Goal: Task Accomplishment & Management: Use online tool/utility

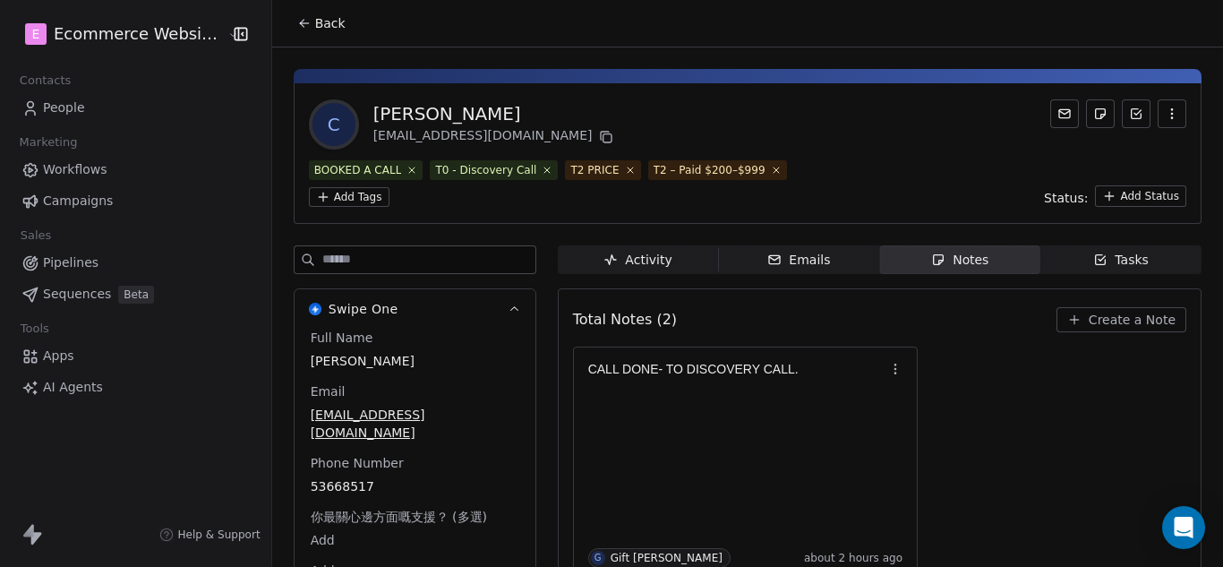
click at [1105, 254] on div "Tasks" at bounding box center [1120, 260] width 55 height 19
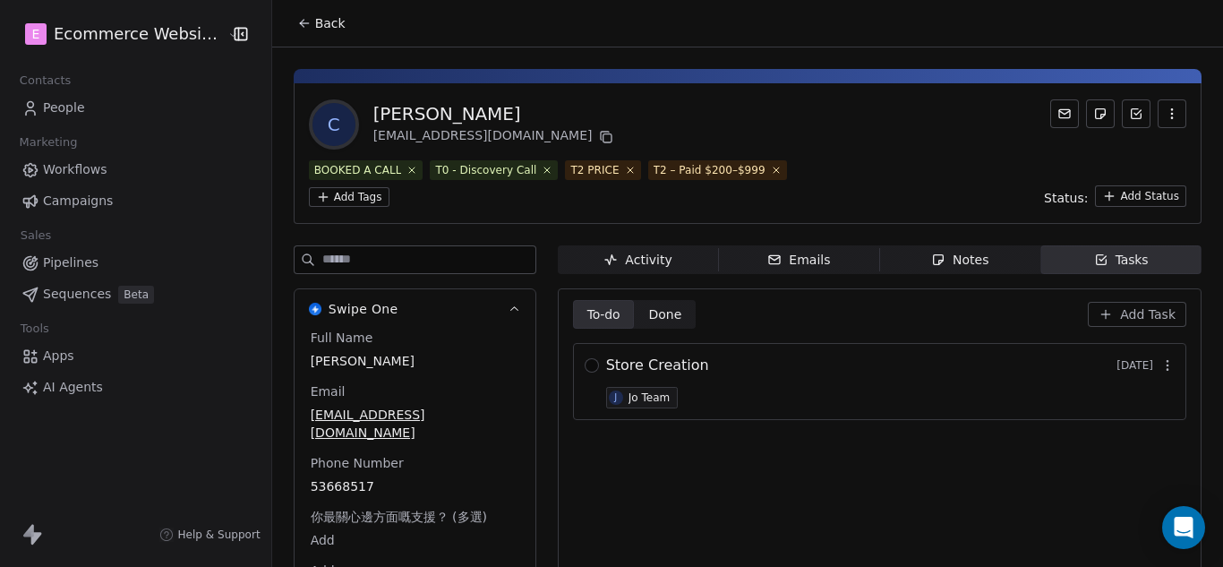
click at [669, 313] on span "Done" at bounding box center [664, 314] width 33 height 19
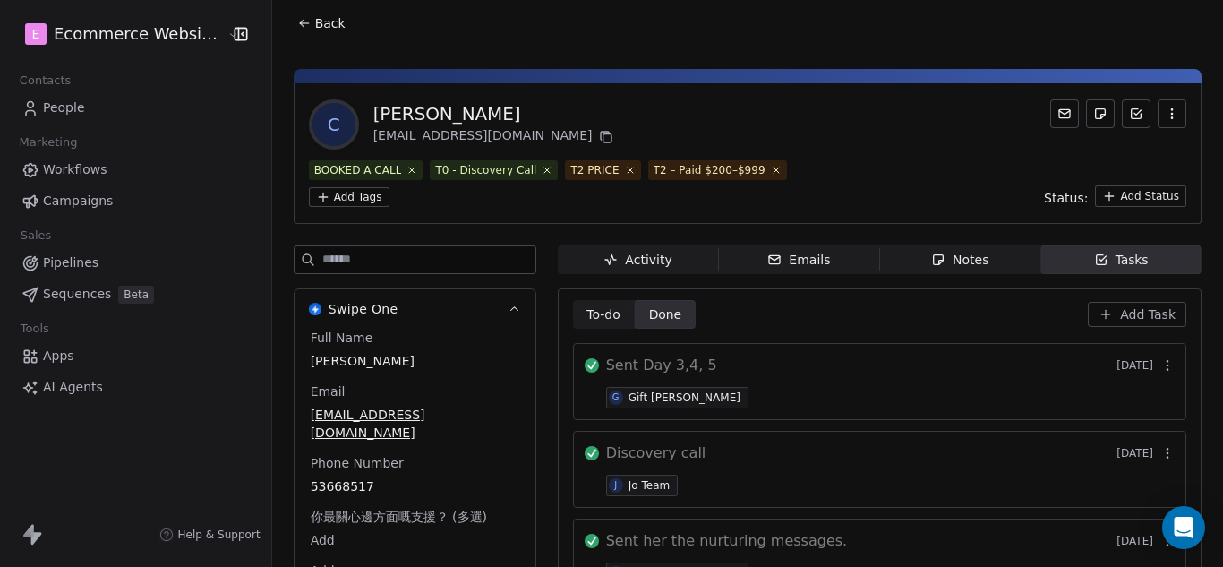
click at [302, 25] on button "Back" at bounding box center [321, 23] width 70 height 32
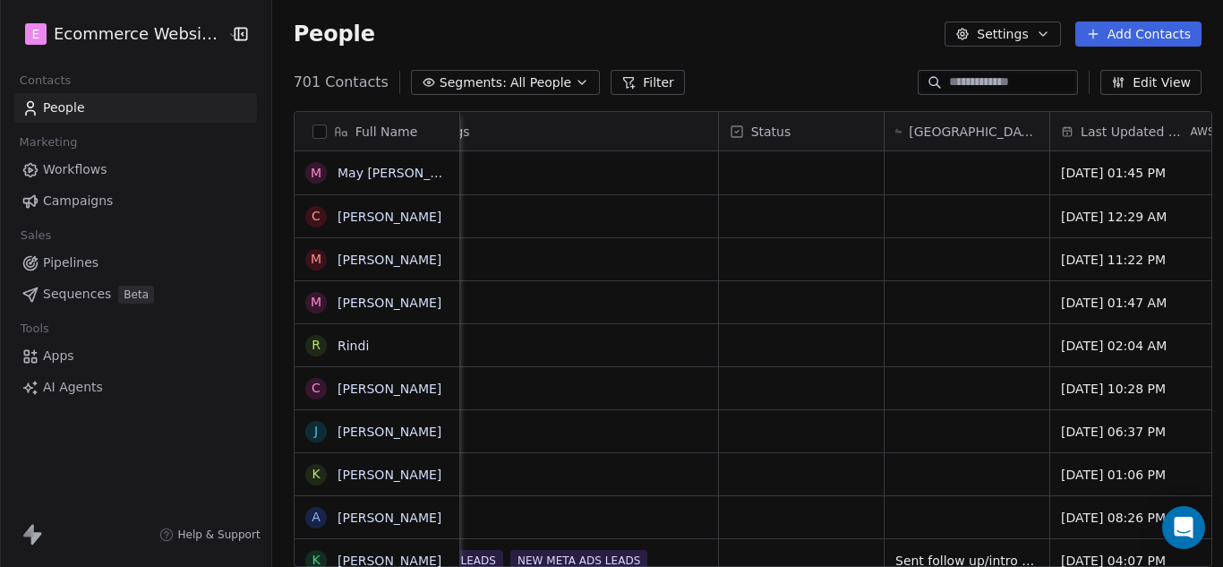
click at [961, 86] on input at bounding box center [1011, 82] width 125 height 18
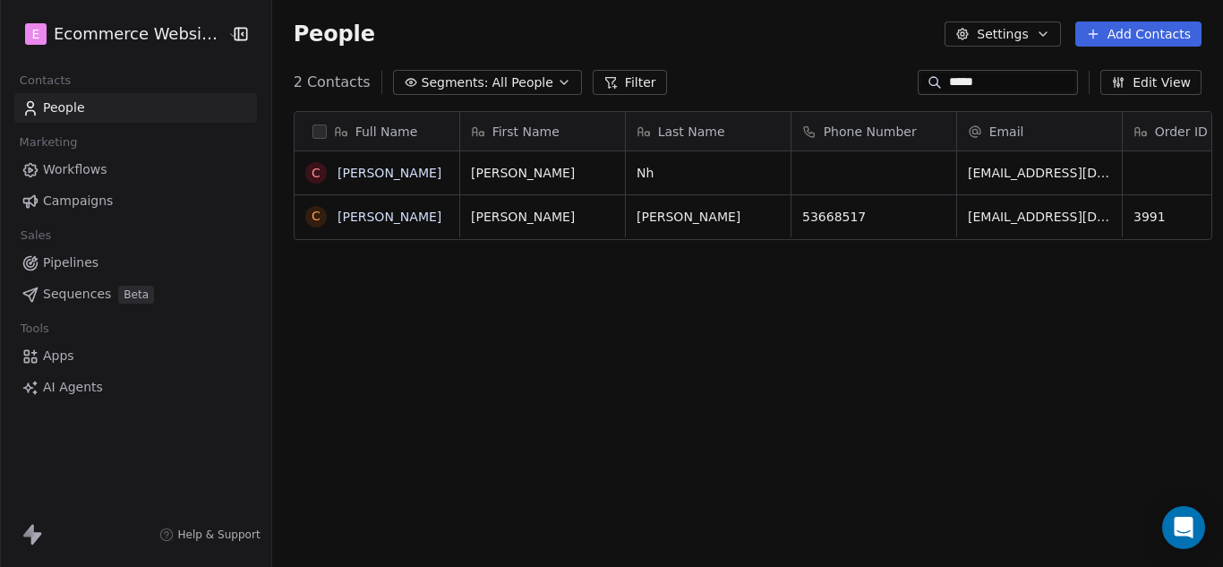
scroll to position [485, 947]
type input "*****"
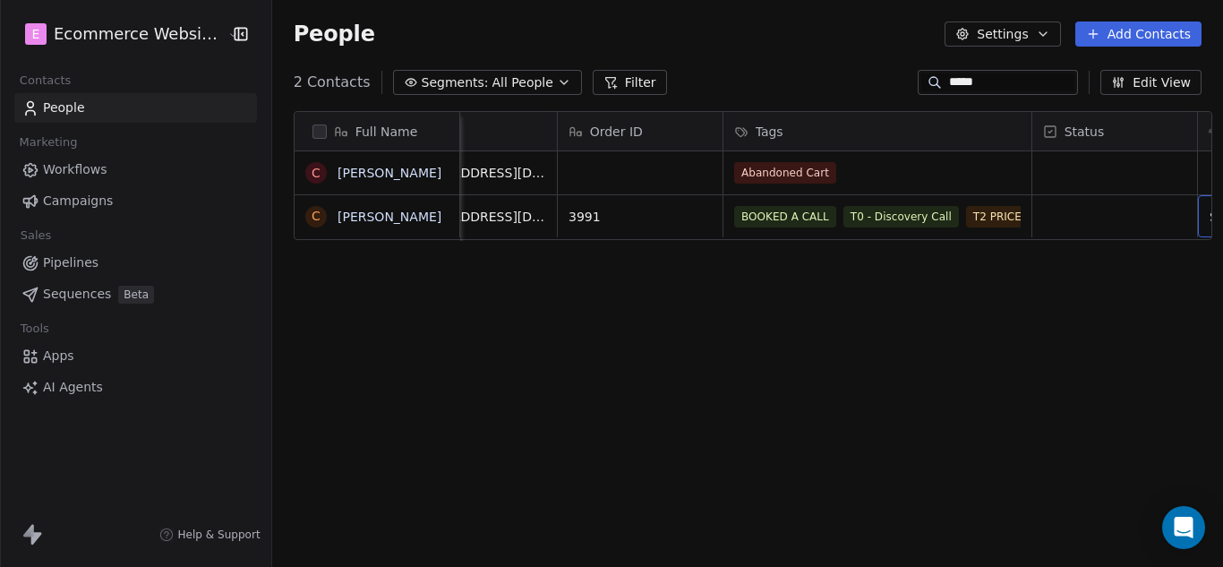
scroll to position [0, 730]
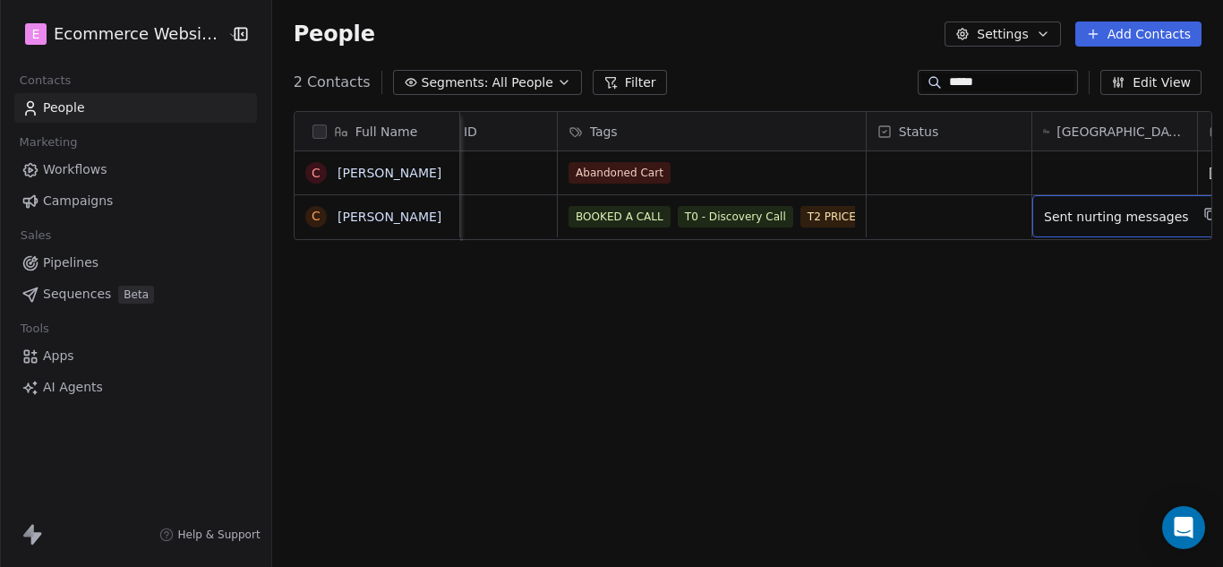
click at [1072, 220] on span "Sent nurting messages" at bounding box center [1116, 217] width 145 height 18
click at [1123, 216] on span "Sent nurting messages" at bounding box center [1116, 217] width 145 height 18
click at [1152, 216] on span "Sent nurting messages" at bounding box center [1116, 217] width 145 height 18
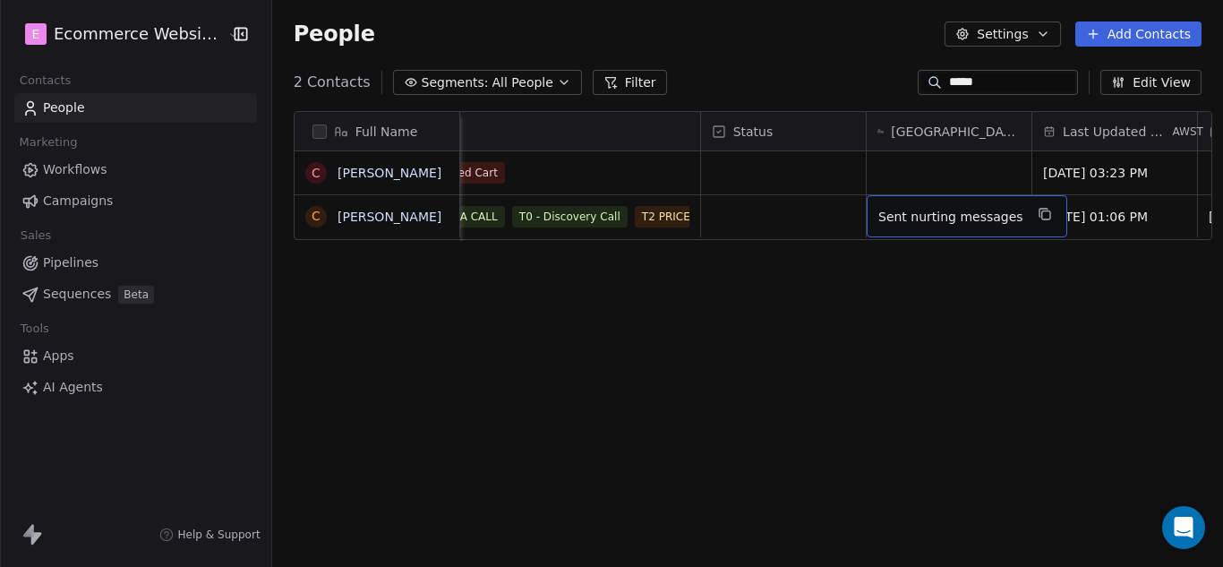
click at [1003, 211] on div "Sent nurting messages" at bounding box center [966, 216] width 201 height 42
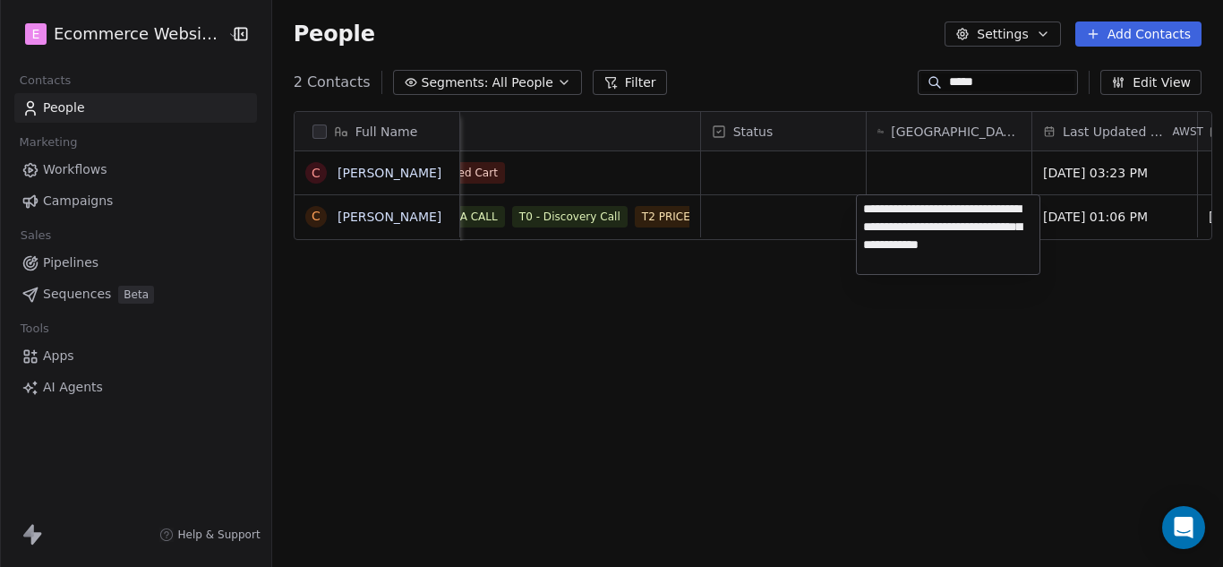
type textarea "**********"
click at [774, 220] on html "E Ecommerce Website Builder Contacts People Marketing Workflows Campaigns Sales…" at bounding box center [611, 283] width 1223 height 567
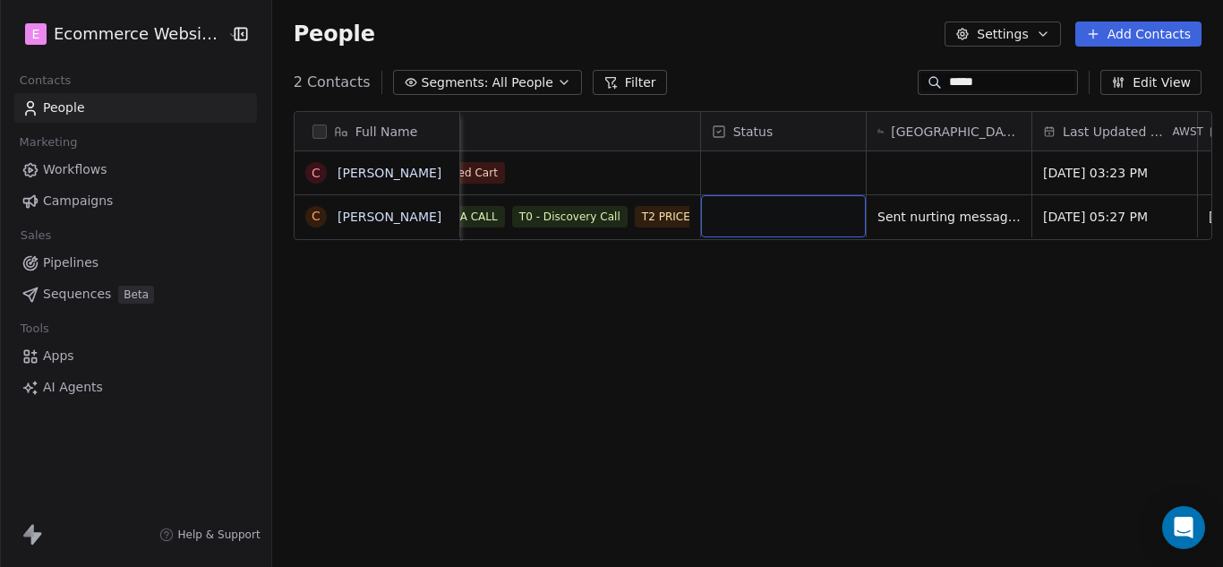
click at [755, 220] on div "grid" at bounding box center [783, 216] width 165 height 42
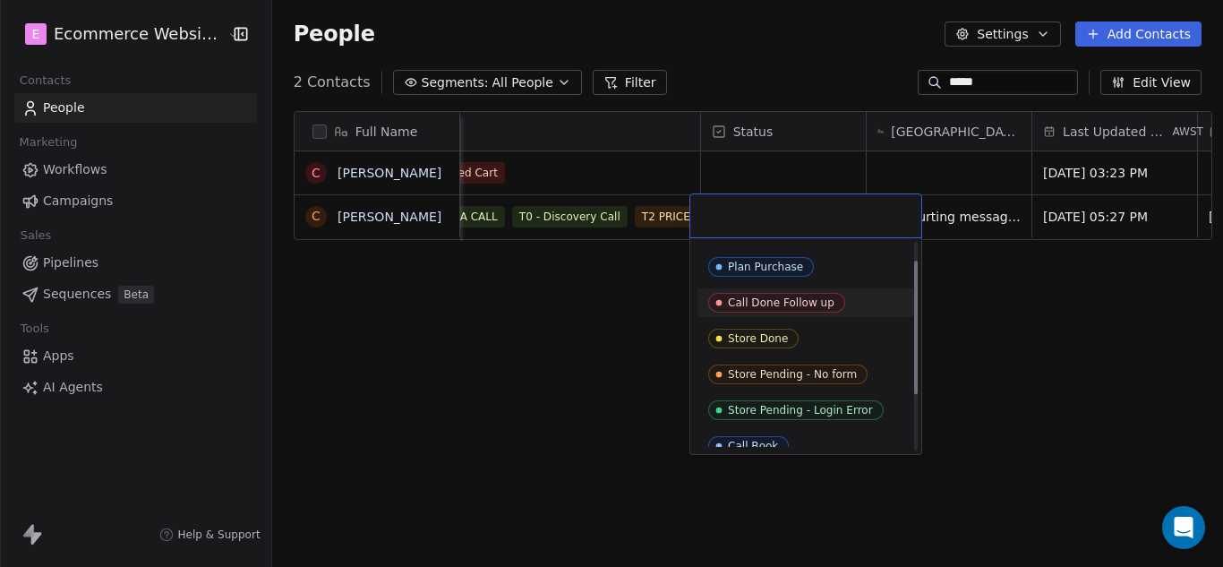
scroll to position [0, 0]
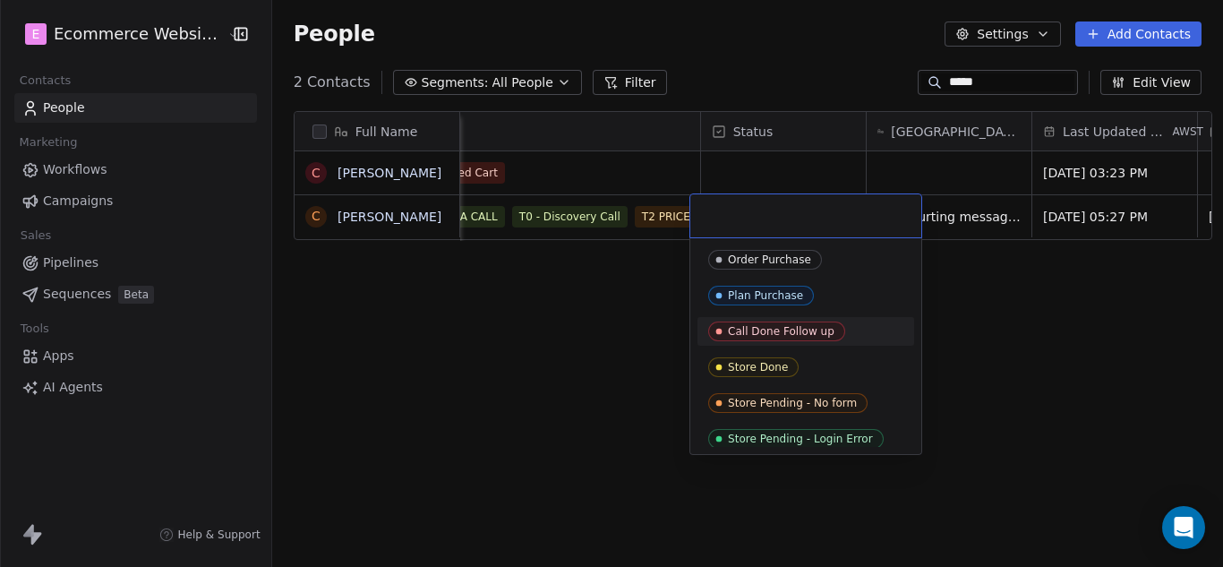
click at [799, 327] on div "Call Done Follow up" at bounding box center [781, 331] width 107 height 13
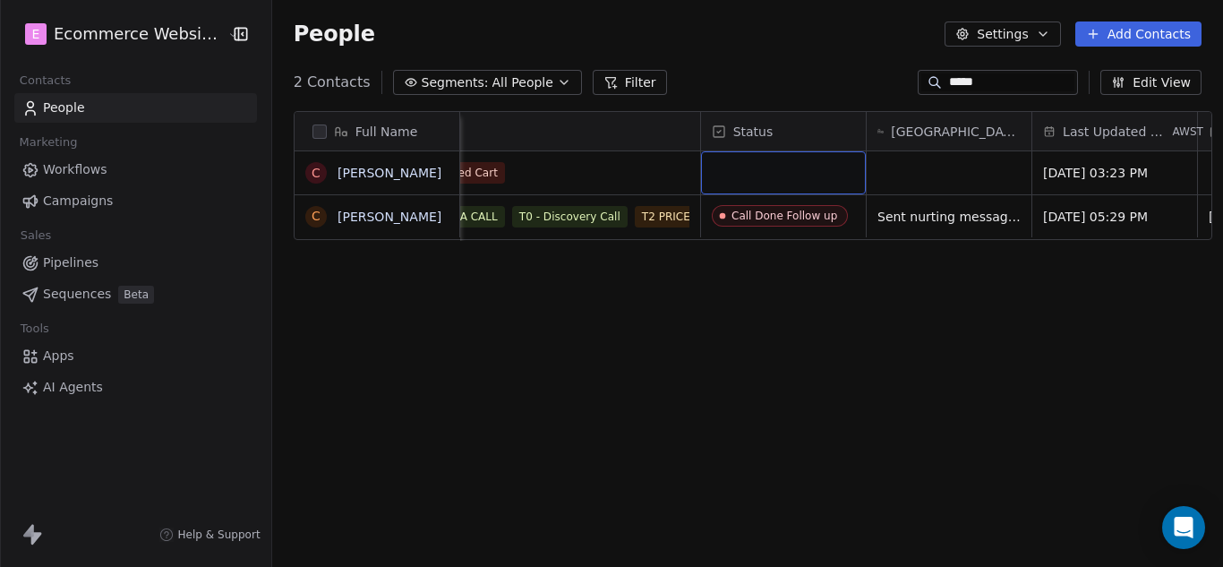
click at [783, 159] on div "grid" at bounding box center [783, 172] width 165 height 43
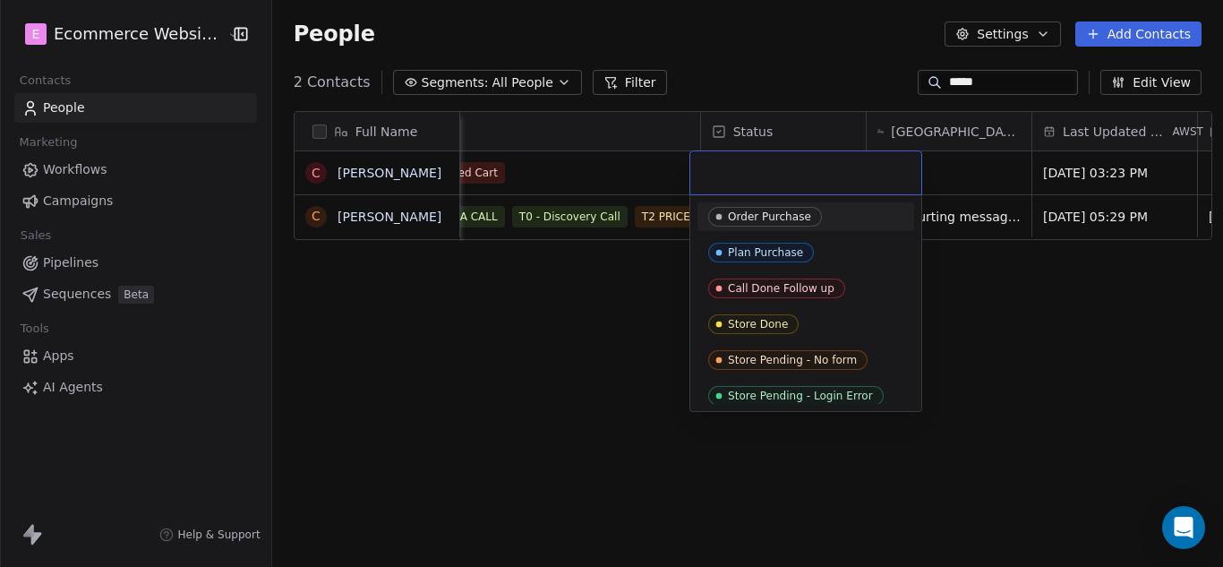
click at [777, 170] on input "text" at bounding box center [805, 173] width 209 height 20
click at [632, 155] on html "E Ecommerce Website Builder Contacts People Marketing Workflows Campaigns Sales…" at bounding box center [611, 283] width 1223 height 567
